Goal: Task Accomplishment & Management: Complete application form

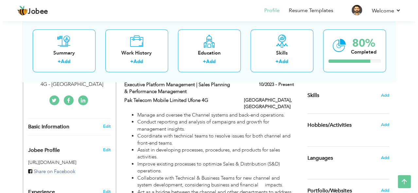
scroll to position [160, 0]
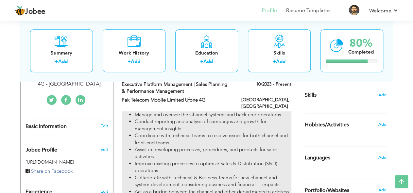
click at [264, 118] on li "Conduct reporting and analysis of campaigns and growth for management insights." at bounding box center [213, 125] width 156 height 14
type input "Executive Platform Management | Sales Planning & Performance Management"
type input "Pak Telecom Mobile Limited Ufone 4G"
type input "10/2023"
checkbox input "true"
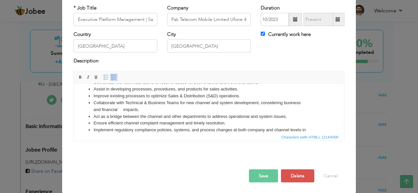
scroll to position [0, 0]
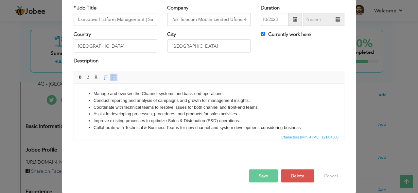
drag, startPoint x: 237, startPoint y: 124, endPoint x: 31, endPoint y: 56, distance: 216.7
click at [74, 84] on html "Manage and oversee the Channel systems and back-end operations. Conduct reporti…" at bounding box center [209, 134] width 270 height 101
copy ul "Loremi dol sitamet con Adipisc elitsed doe temp-inc utlaboreet. Dolorem aliquae…"
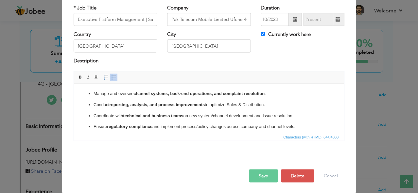
drag, startPoint x: 300, startPoint y: 125, endPoint x: 2, endPoint y: 37, distance: 310.3
click at [74, 84] on html "Manage and oversee channel systems, back-end operations, and complaint resoluti…" at bounding box center [209, 116] width 270 height 64
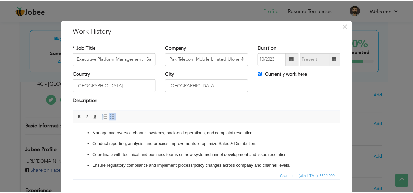
scroll to position [40, 0]
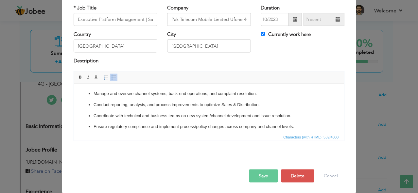
click at [272, 174] on button "Save" at bounding box center [263, 175] width 29 height 13
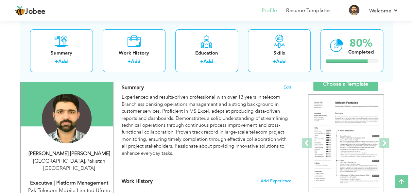
scroll to position [47, 0]
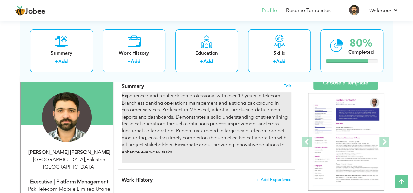
click at [209, 122] on div "Experienced and results-driven professional with over 13 years in telecom Branc…" at bounding box center [206, 128] width 169 height 70
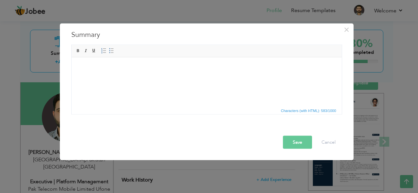
click at [297, 143] on button "Save" at bounding box center [297, 142] width 29 height 13
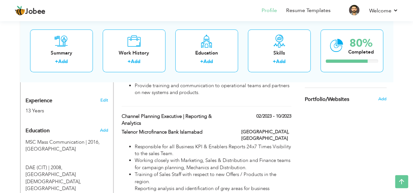
scroll to position [250, 0]
click at [105, 128] on span "Add" at bounding box center [103, 131] width 9 height 6
radio input "true"
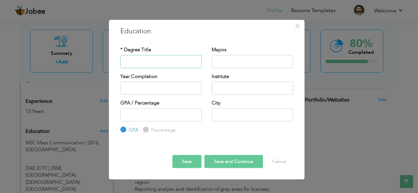
click at [143, 58] on input "text" at bounding box center [160, 61] width 81 height 13
type input "Graduation"
click at [235, 64] on input "text" at bounding box center [252, 61] width 81 height 13
type input "2025"
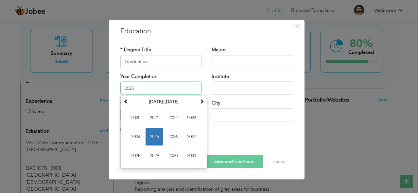
click at [159, 86] on input "2025" at bounding box center [160, 88] width 81 height 13
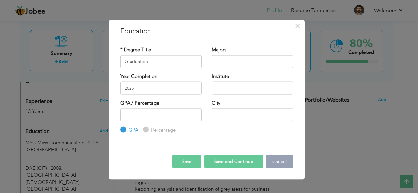
click at [277, 160] on button "Cancel" at bounding box center [279, 161] width 27 height 13
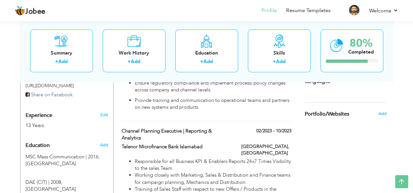
scroll to position [238, 0]
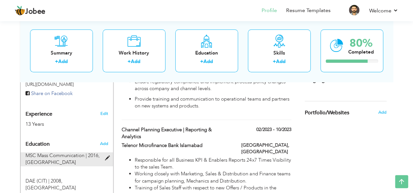
click at [77, 152] on div "MSC Mass Communication | 2016, [GEOGRAPHIC_DATA]" at bounding box center [63, 159] width 85 height 14
type input "MSC Mass Communication"
type input "2016"
radio input "false"
radio input "true"
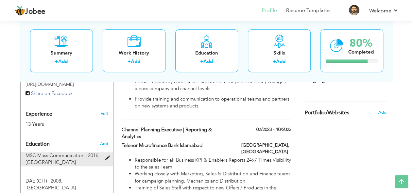
type input "[GEOGRAPHIC_DATA]"
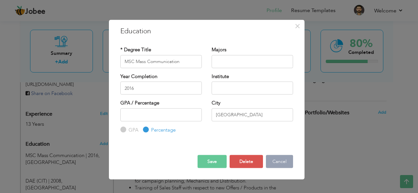
click at [277, 161] on button "Cancel" at bounding box center [279, 161] width 27 height 13
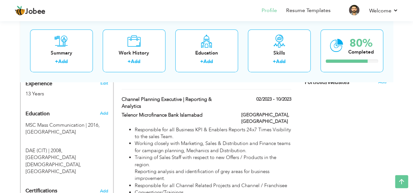
scroll to position [268, 0]
click at [104, 110] on span "Add" at bounding box center [103, 113] width 9 height 6
radio input "true"
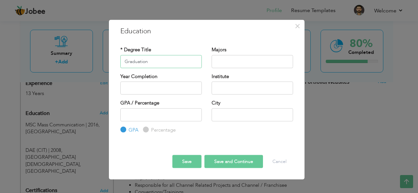
type input "Graduation"
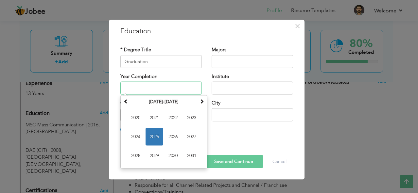
click at [152, 93] on input "text" at bounding box center [160, 88] width 81 height 13
click at [126, 102] on span at bounding box center [126, 101] width 5 height 5
click at [176, 119] on span "2012" at bounding box center [173, 118] width 18 height 18
type input "2012"
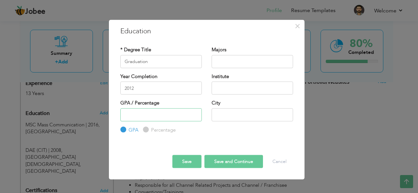
click at [176, 119] on input "number" at bounding box center [160, 114] width 81 height 13
type input "60"
click at [232, 112] on input "text" at bounding box center [252, 114] width 81 height 13
type input "[GEOGRAPHIC_DATA]"
click at [190, 163] on button "Save" at bounding box center [186, 161] width 29 height 13
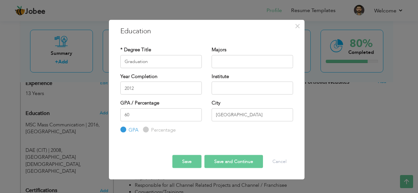
click at [149, 129] on label "Percentage" at bounding box center [162, 130] width 26 height 7
click at [146, 129] on input "Percentage" at bounding box center [145, 130] width 4 height 4
radio input "true"
click at [195, 164] on button "Save" at bounding box center [186, 161] width 29 height 13
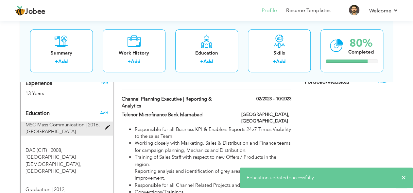
scroll to position [279, 0]
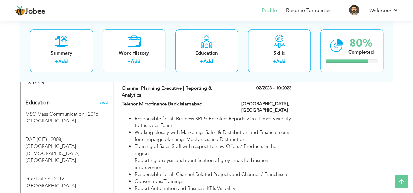
drag, startPoint x: 64, startPoint y: 133, endPoint x: 65, endPoint y: 164, distance: 30.4
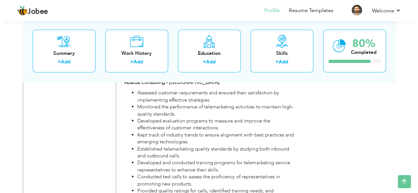
scroll to position [960, 0]
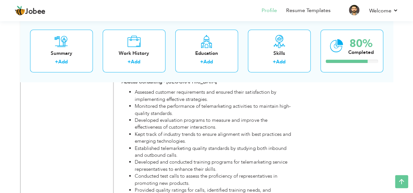
click at [194, 187] on li "Provided quality ratings for calls, identified training needs, and implemented …" at bounding box center [213, 194] width 156 height 14
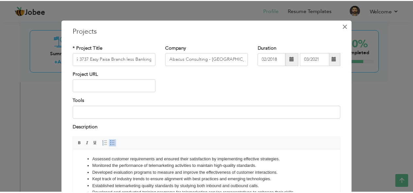
scroll to position [0, 0]
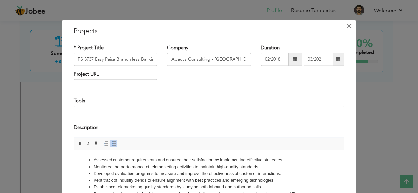
click at [347, 30] on span "×" at bounding box center [349, 26] width 6 height 12
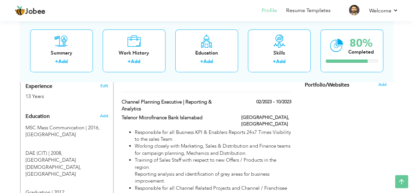
scroll to position [248, 0]
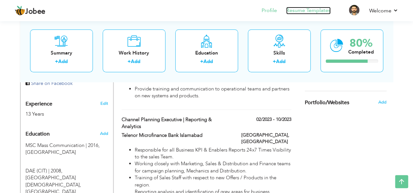
click at [312, 10] on link "Resume Templates" at bounding box center [308, 11] width 44 height 8
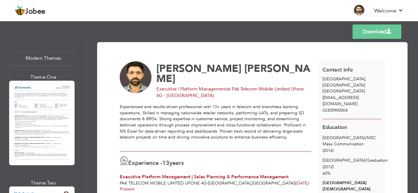
scroll to position [671, 0]
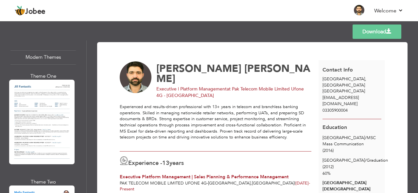
click at [46, 125] on div at bounding box center [41, 122] width 65 height 84
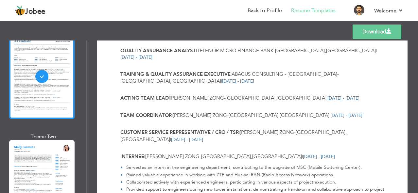
scroll to position [718, 0]
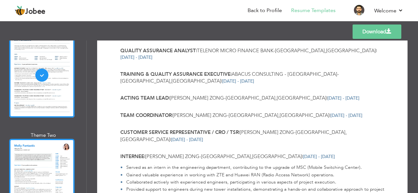
click at [45, 139] on div at bounding box center [41, 181] width 65 height 84
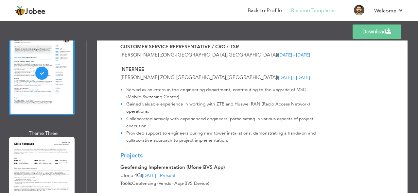
scroll to position [840, 0]
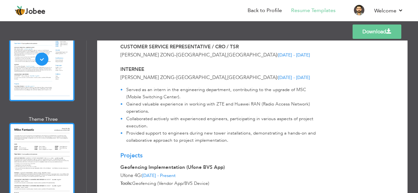
click at [42, 146] on div at bounding box center [41, 165] width 65 height 84
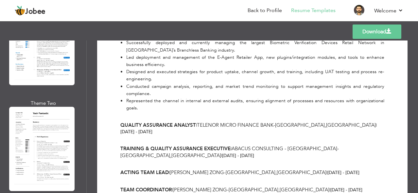
scroll to position [1204, 0]
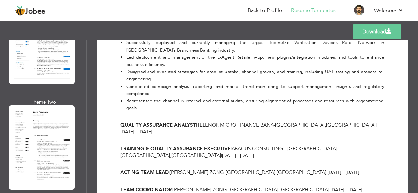
click at [35, 125] on div at bounding box center [41, 148] width 65 height 84
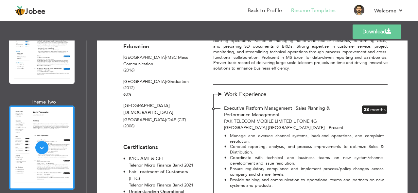
scroll to position [67, 0]
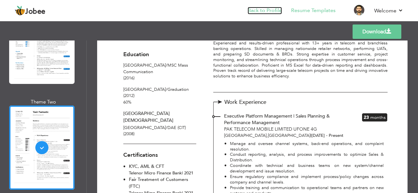
click at [275, 11] on link "Back to Profile" at bounding box center [265, 11] width 34 height 8
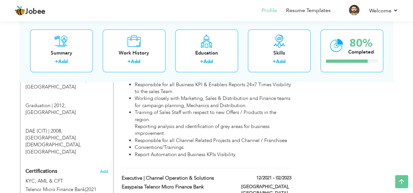
scroll to position [314, 0]
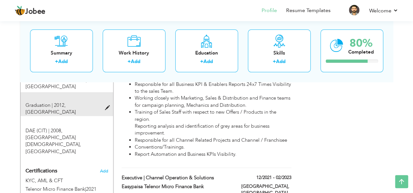
click at [56, 102] on span "Graduation | 2012," at bounding box center [46, 105] width 40 height 7
type input "Graduation"
type input "2012"
type input "60"
radio input "true"
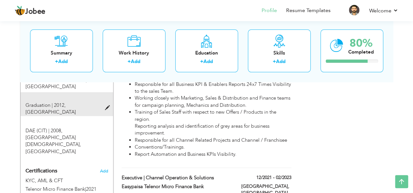
type input "[GEOGRAPHIC_DATA]"
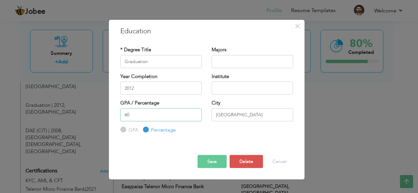
drag, startPoint x: 141, startPoint y: 116, endPoint x: 99, endPoint y: 114, distance: 42.6
click at [99, 114] on div "× Education * Degree Title Graduation Majors Year Completion 2012" at bounding box center [209, 96] width 418 height 193
click at [206, 162] on button "Save" at bounding box center [211, 161] width 29 height 13
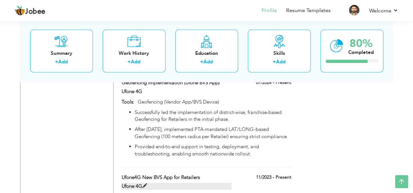
scroll to position [863, 0]
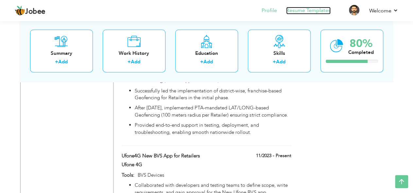
click at [317, 12] on link "Resume Templates" at bounding box center [308, 11] width 44 height 8
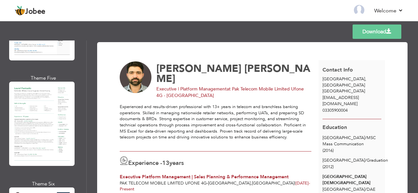
scroll to position [428, 0]
click at [43, 131] on div at bounding box center [41, 124] width 65 height 84
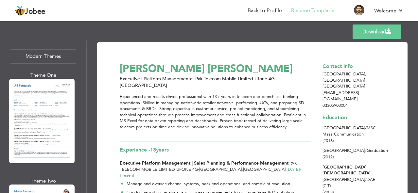
scroll to position [673, 0]
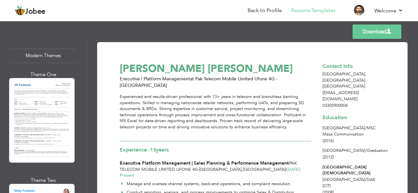
click at [38, 114] on div at bounding box center [41, 120] width 65 height 84
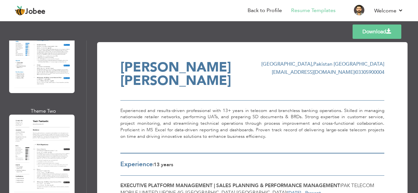
scroll to position [1198, 0]
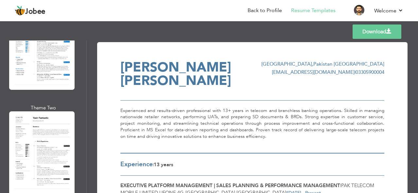
click at [46, 122] on div at bounding box center [41, 154] width 65 height 84
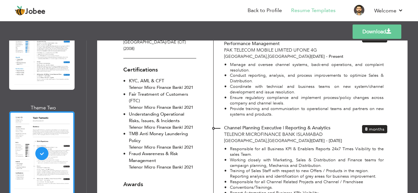
scroll to position [0, 0]
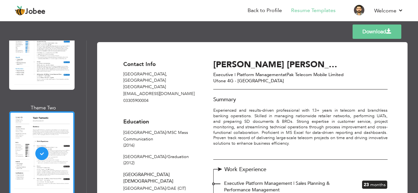
click at [365, 36] on link "Download" at bounding box center [376, 32] width 49 height 14
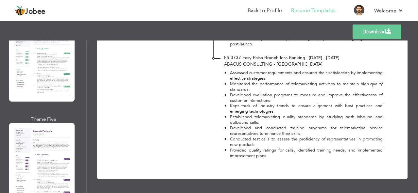
scroll to position [1504, 0]
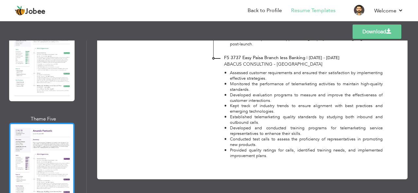
click at [46, 131] on div at bounding box center [41, 165] width 65 height 84
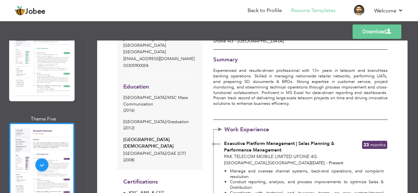
scroll to position [0, 0]
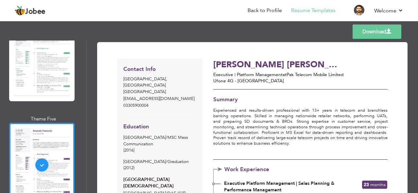
click at [364, 31] on link "Download" at bounding box center [376, 32] width 49 height 14
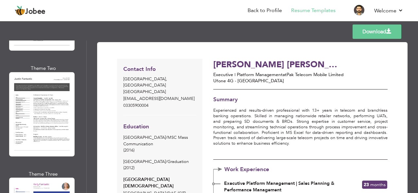
scroll to position [1756, 0]
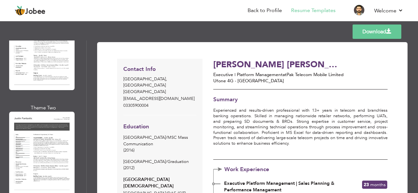
click at [51, 112] on div at bounding box center [41, 154] width 65 height 84
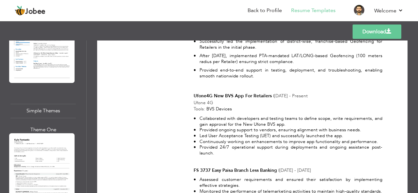
scroll to position [2399, 0]
click at [39, 133] on div at bounding box center [41, 175] width 65 height 84
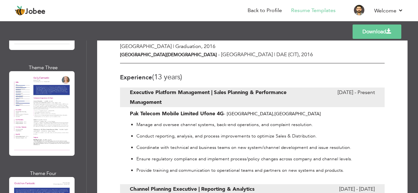
scroll to position [1902, 0]
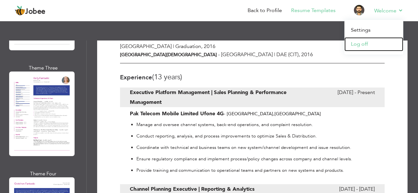
click at [366, 40] on link "Log off" at bounding box center [373, 44] width 59 height 14
